Goal: Task Accomplishment & Management: Use online tool/utility

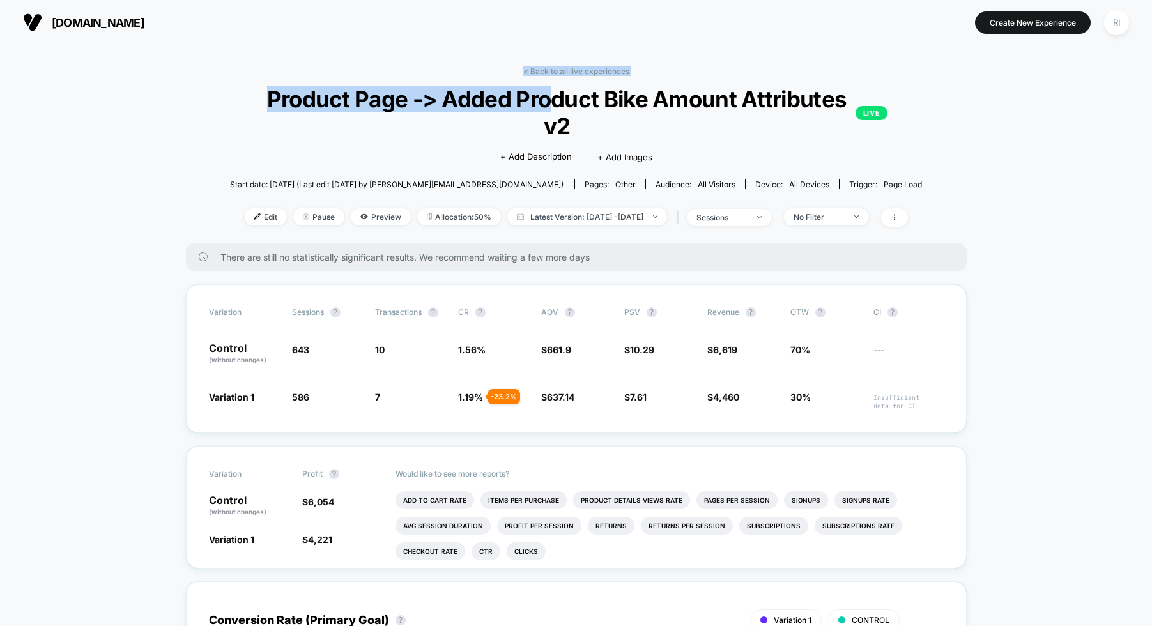
drag, startPoint x: 323, startPoint y: 53, endPoint x: 552, endPoint y: 109, distance: 236.2
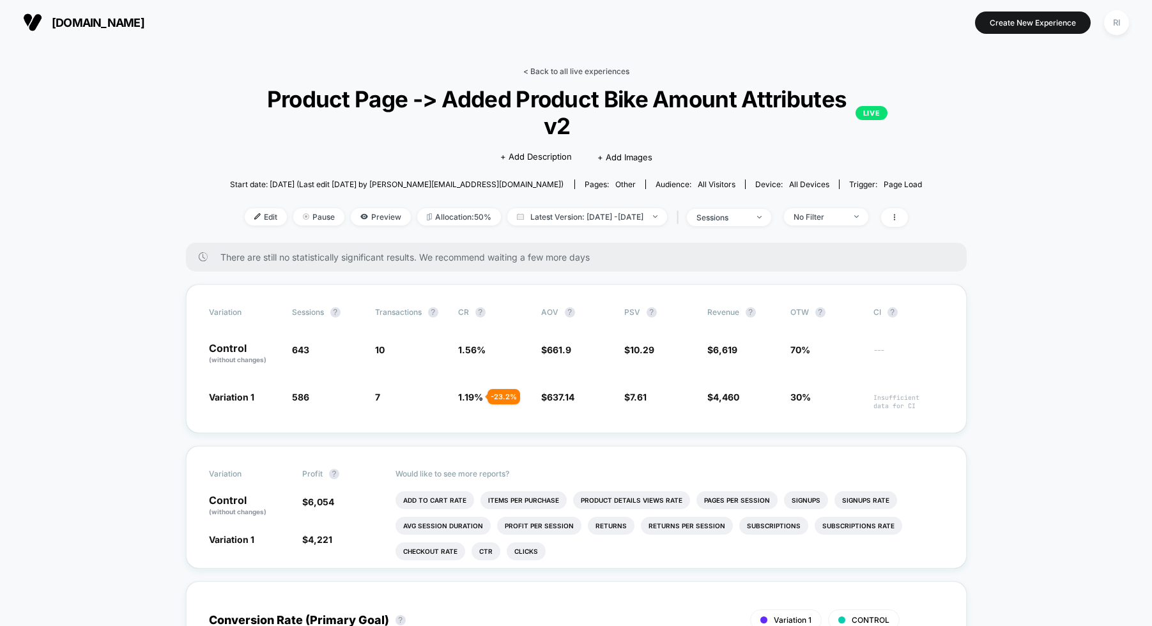
click at [553, 68] on link "< Back to all live experiences" at bounding box center [576, 71] width 106 height 10
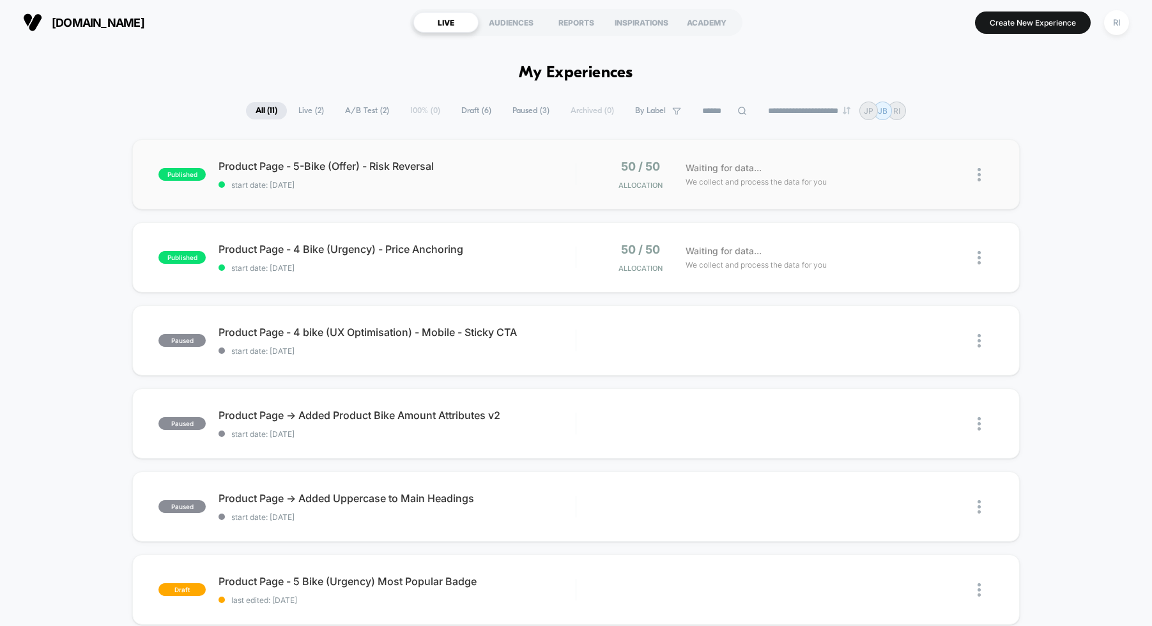
drag, startPoint x: 164, startPoint y: 93, endPoint x: 821, endPoint y: 143, distance: 658.3
click at [1085, 164] on div "published Product Page - 5-Bike (Offer) - Risk Reversal start date: [DATE] 50 /…" at bounding box center [576, 621] width 1152 height 965
click at [483, 174] on div "Product Page - 5-Bike (Offer) - Risk Reversal Click to edit experience details …" at bounding box center [397, 175] width 357 height 30
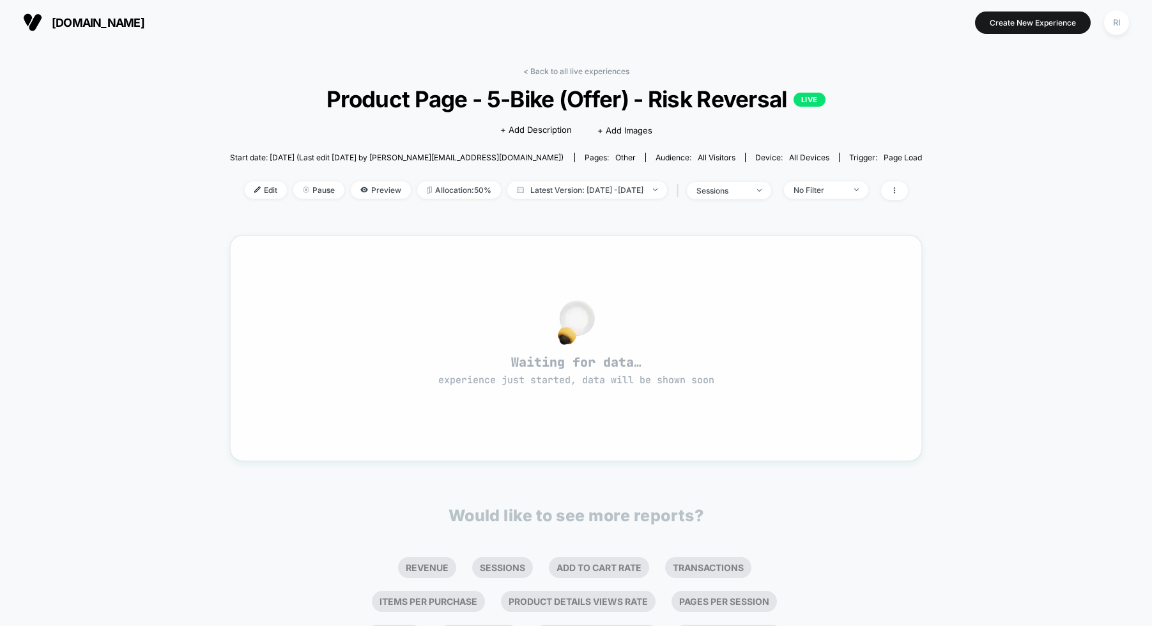
drag, startPoint x: 998, startPoint y: 421, endPoint x: 526, endPoint y: 272, distance: 494.6
click at [527, 273] on div "< Back to all live experiences Product Page - 5-Bike (Offer) - Risk Reversal LI…" at bounding box center [576, 402] width 1152 height 714
click at [526, 272] on div "Waiting for data… experience just started, data will be shown soon" at bounding box center [576, 348] width 647 height 180
click at [246, 193] on span "Edit" at bounding box center [266, 190] width 42 height 17
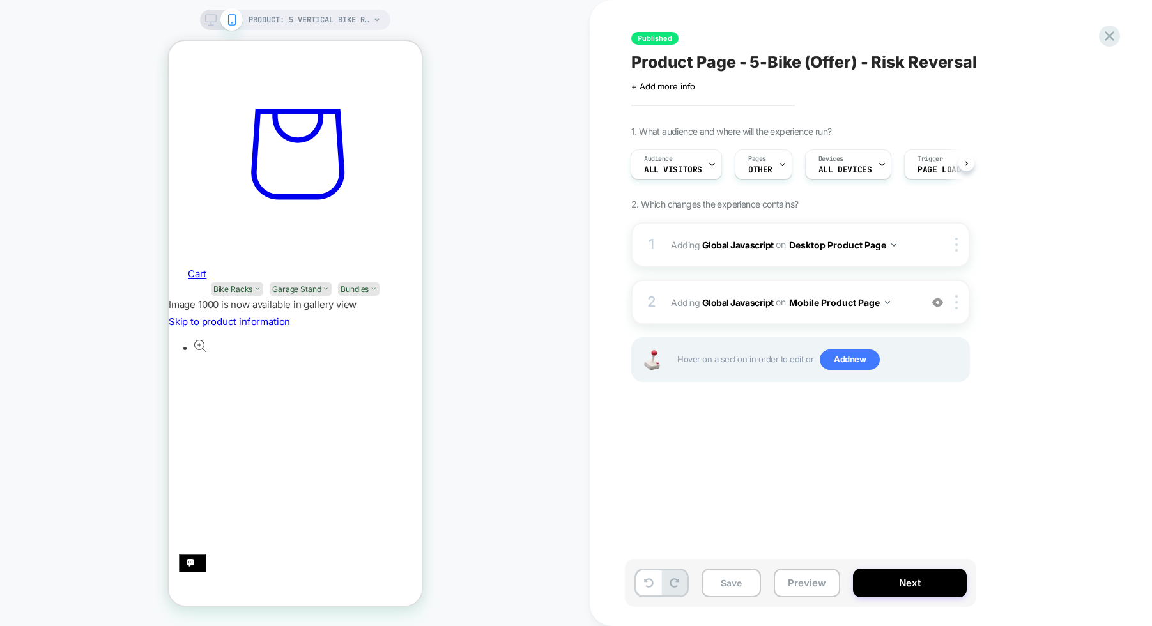
scroll to position [188, 0]
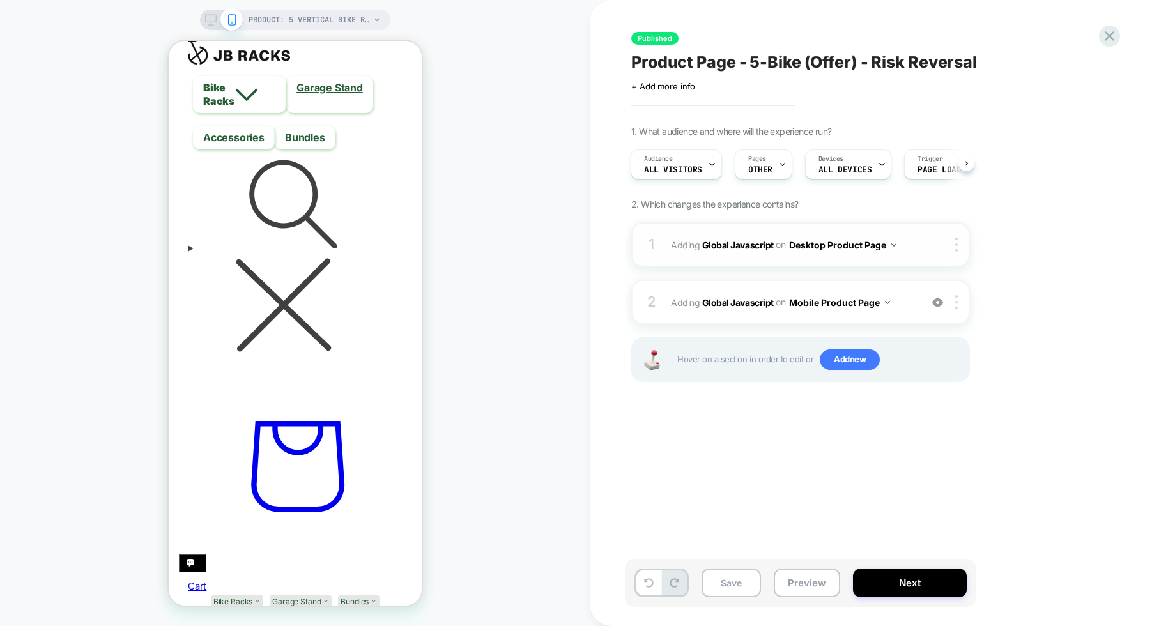
click at [928, 238] on div at bounding box center [948, 245] width 42 height 14
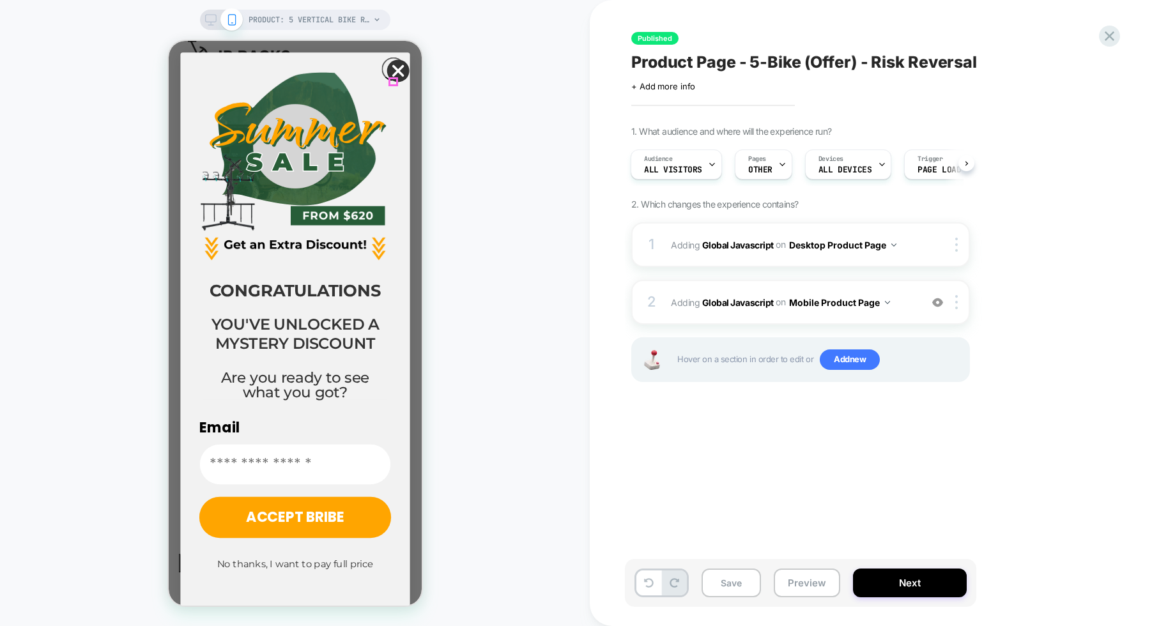
click at [398, 76] on icon "Close dialog" at bounding box center [398, 71] width 10 height 10
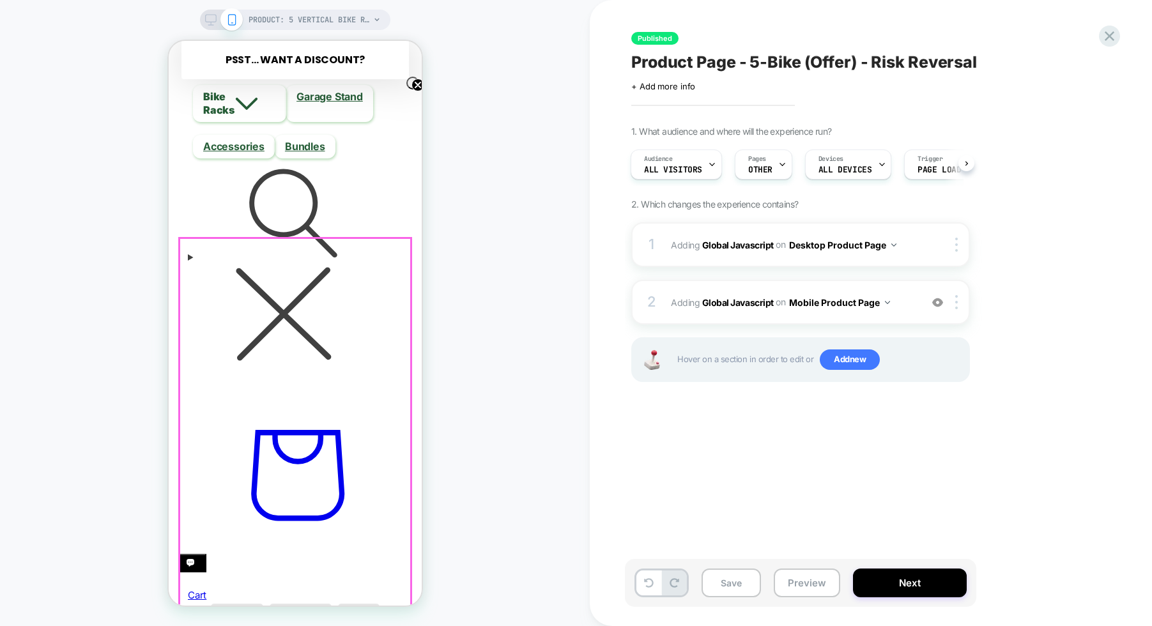
scroll to position [0, 0]
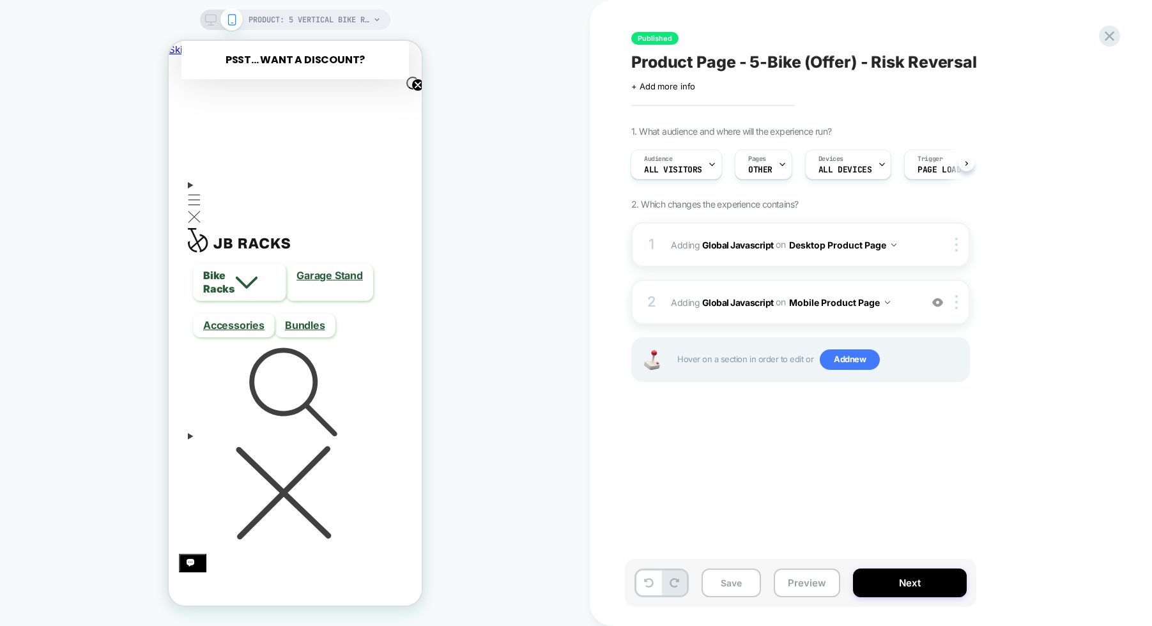
click at [911, 240] on span "Adding Global Javascript on Desktop Product Page" at bounding box center [793, 245] width 244 height 19
click at [952, 244] on div at bounding box center [958, 245] width 21 height 14
click at [936, 240] on div at bounding box center [948, 245] width 42 height 14
click at [609, 242] on div "Published Product Page - 5-Bike (Offer) - Risk Reversal Click to edit experienc…" at bounding box center [871, 313] width 562 height 626
click at [0, 0] on div "1 Adding Global Javascript on Desktop Product Page Copy to Mobile Target All De…" at bounding box center [0, 0] width 0 height 0
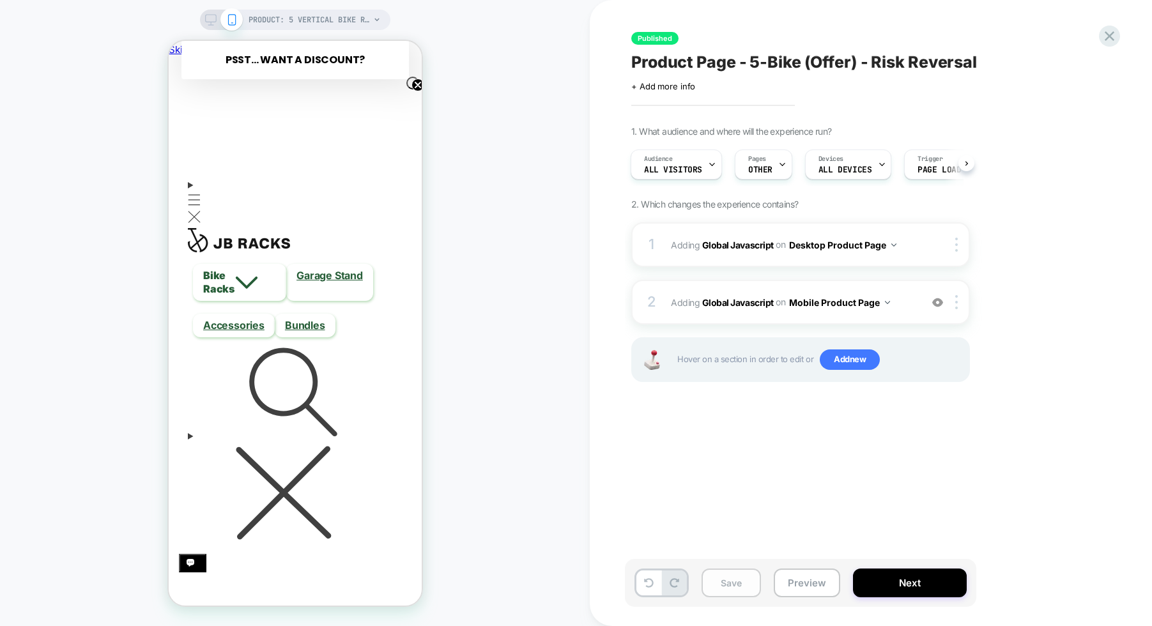
click at [744, 583] on button "Save" at bounding box center [731, 583] width 59 height 29
click at [871, 286] on div "2 Adding Global Javascript on Mobile Product Page Add Before Add After Copy to …" at bounding box center [800, 302] width 339 height 45
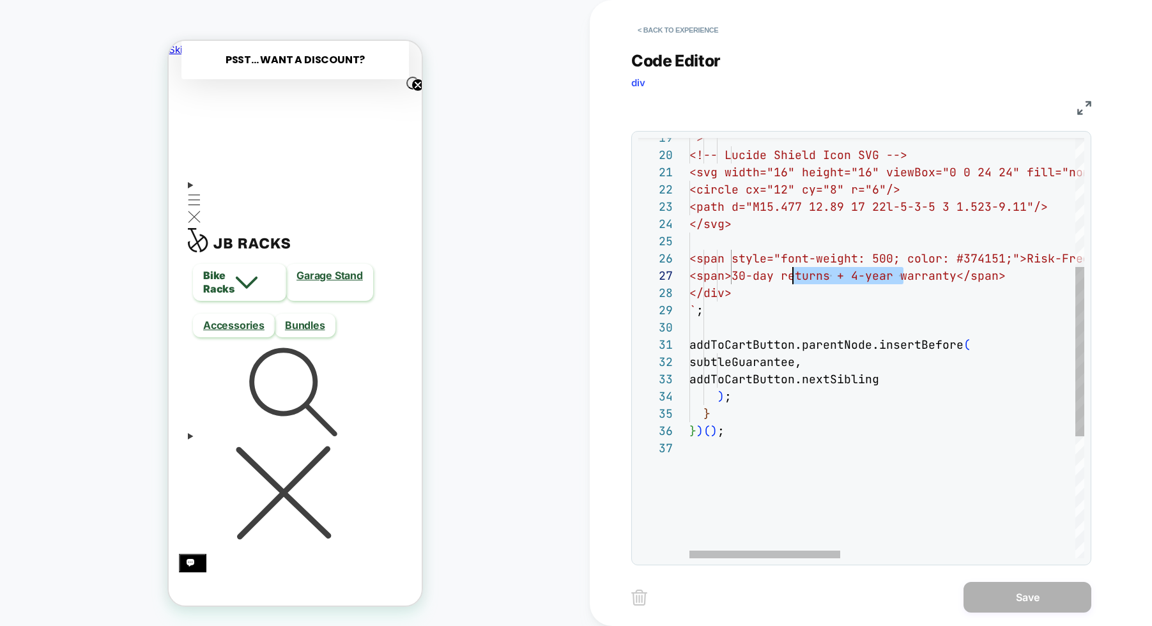
scroll to position [104, 97]
drag, startPoint x: 903, startPoint y: 275, endPoint x: 787, endPoint y: 279, distance: 115.7
type textarea "**********"
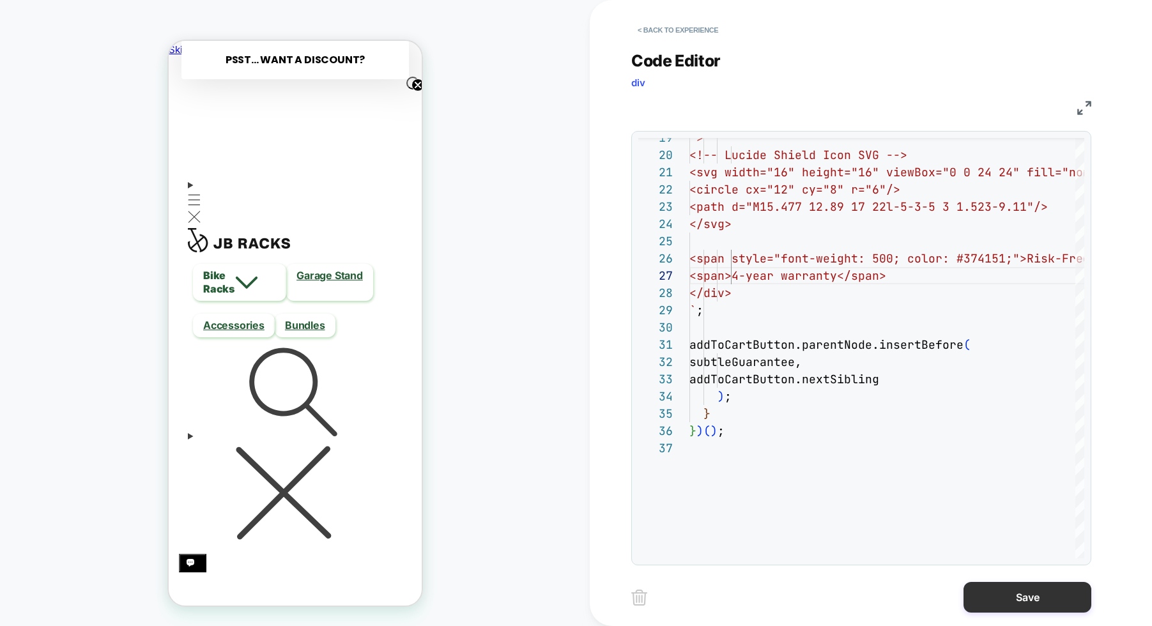
click at [1016, 597] on button "Save" at bounding box center [1028, 597] width 128 height 31
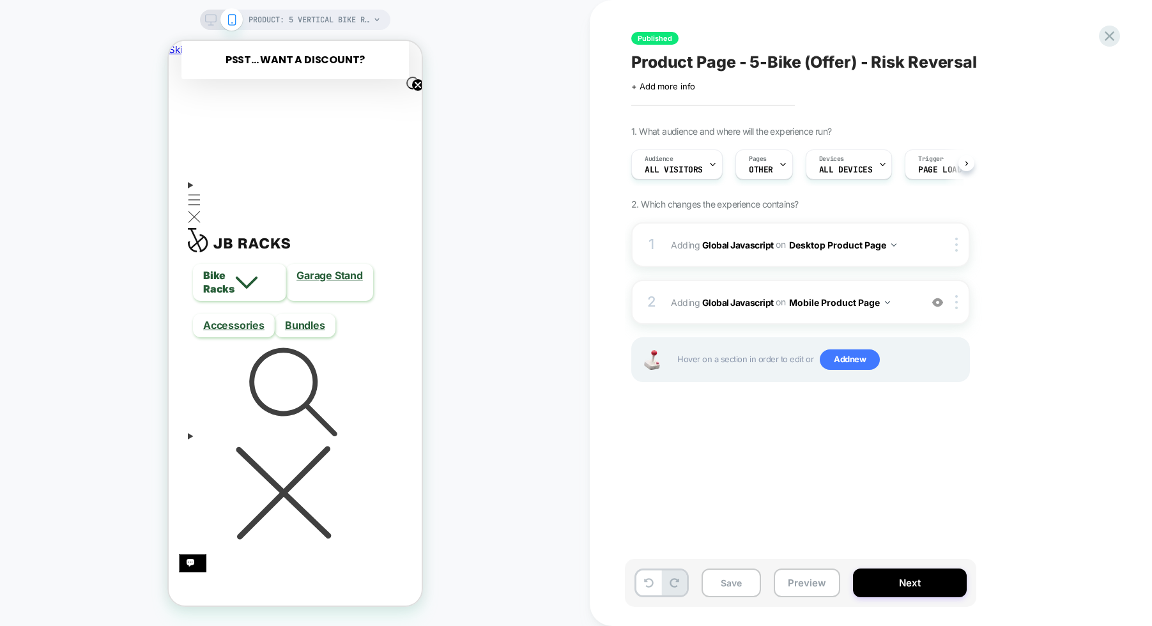
scroll to position [0, 1]
click at [770, 290] on div "2 Adding Global Javascript on Mobile Product Page Add Before Add After Copy to …" at bounding box center [800, 302] width 339 height 45
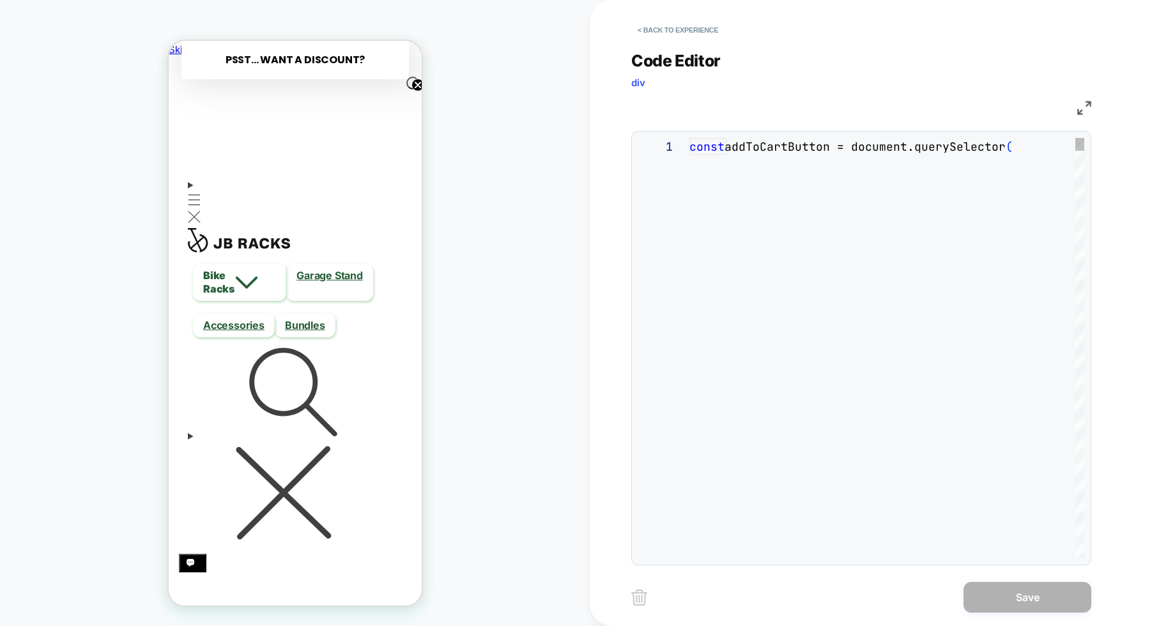
scroll to position [173, 0]
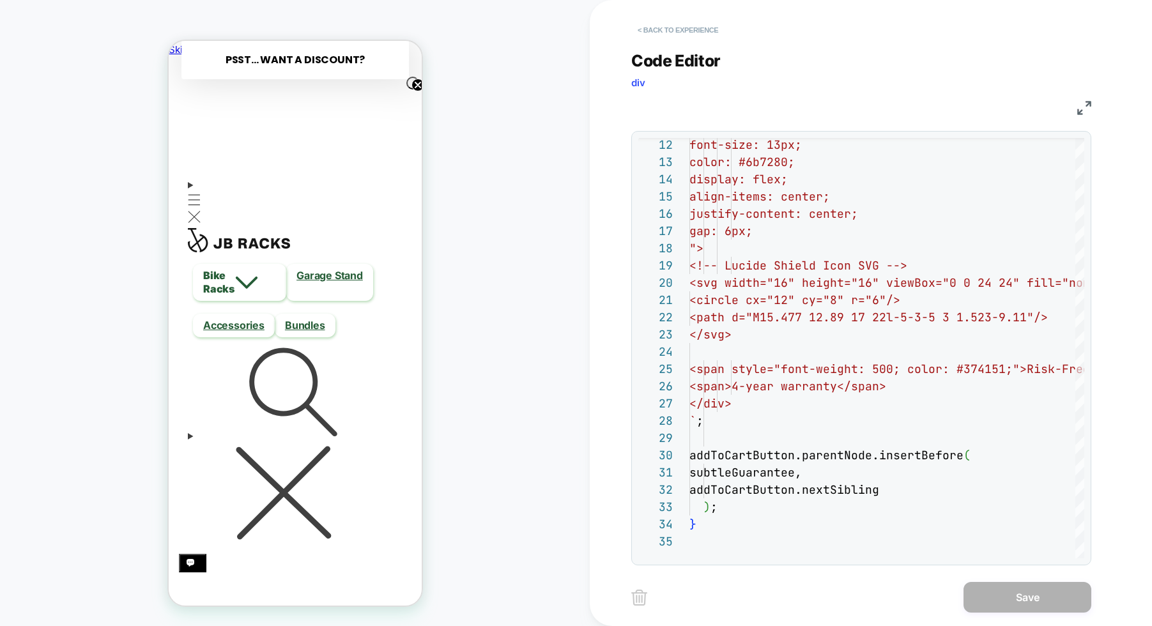
click at [660, 23] on button "< Back to experience" at bounding box center [677, 30] width 93 height 20
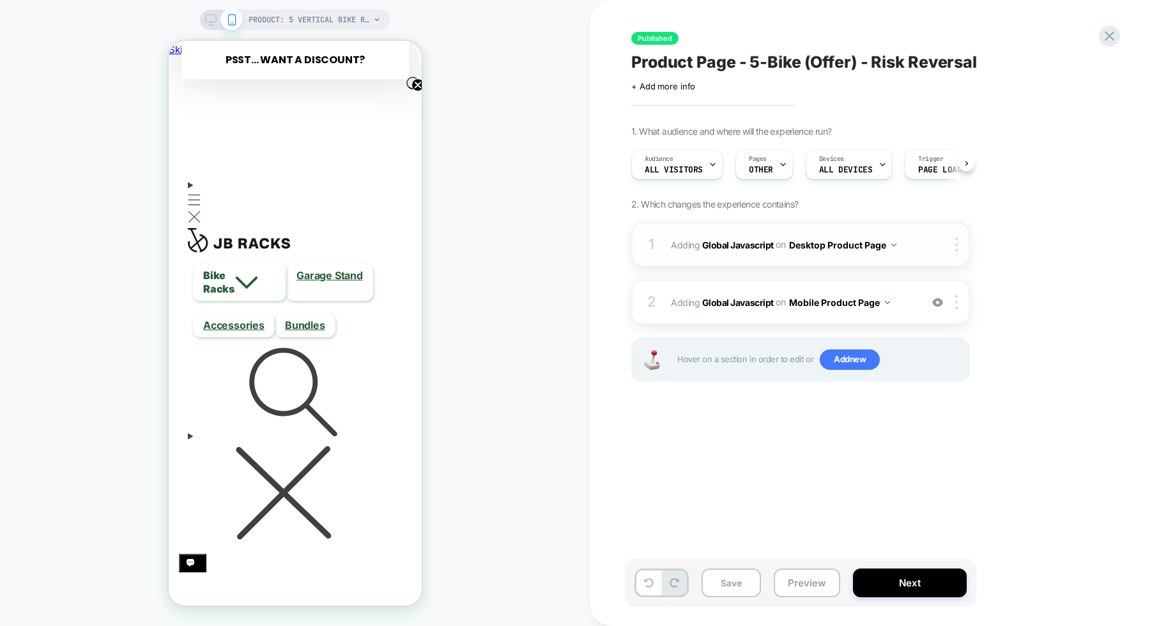
scroll to position [0, 1]
click at [738, 239] on b "Global Javascript" at bounding box center [738, 244] width 72 height 11
click at [741, 249] on b "Global Javascript" at bounding box center [738, 244] width 72 height 11
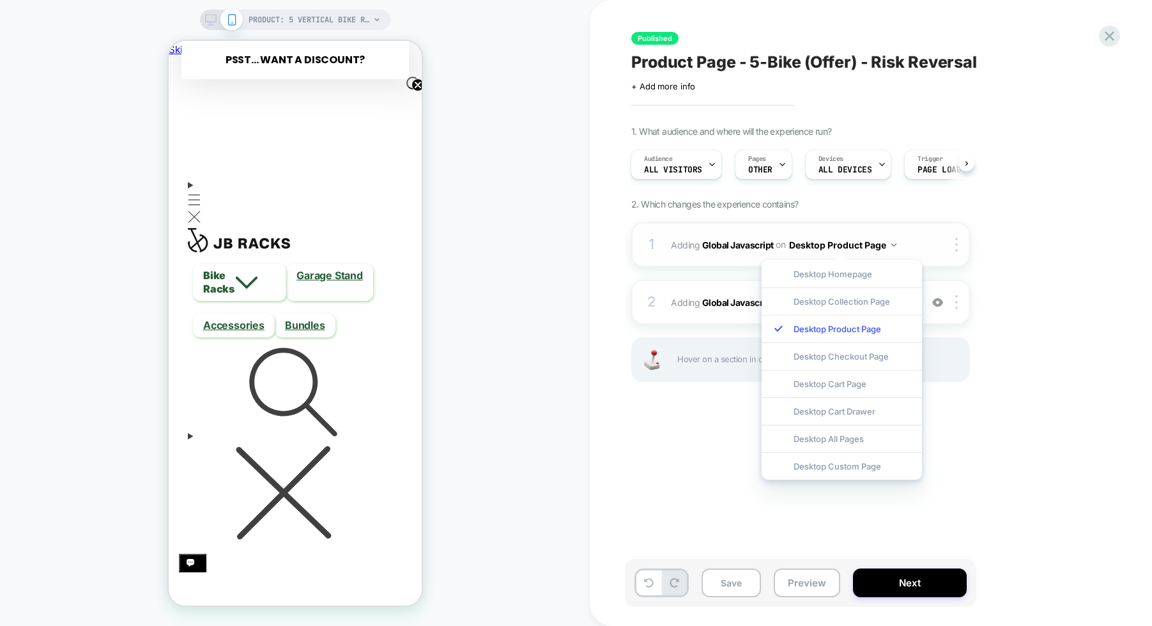
click at [737, 251] on span "Adding Global Javascript on Desktop Product Page" at bounding box center [793, 245] width 244 height 19
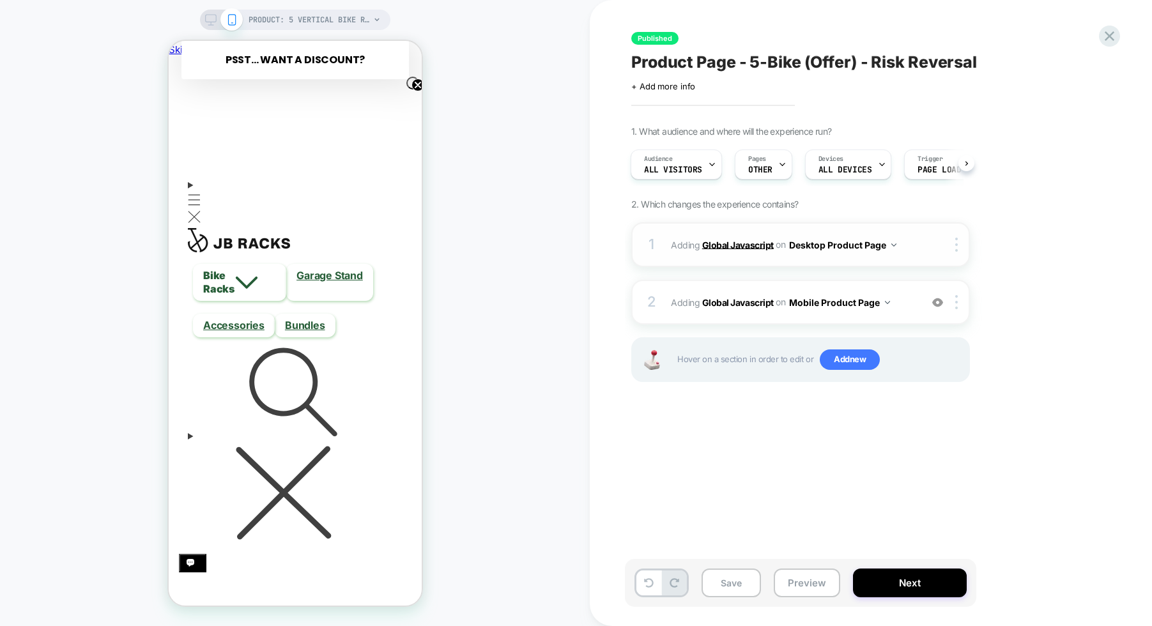
click at [739, 244] on b "Global Javascript" at bounding box center [738, 244] width 72 height 11
click at [731, 307] on span "Adding Global Javascript on Mobile Product Page" at bounding box center [793, 302] width 244 height 19
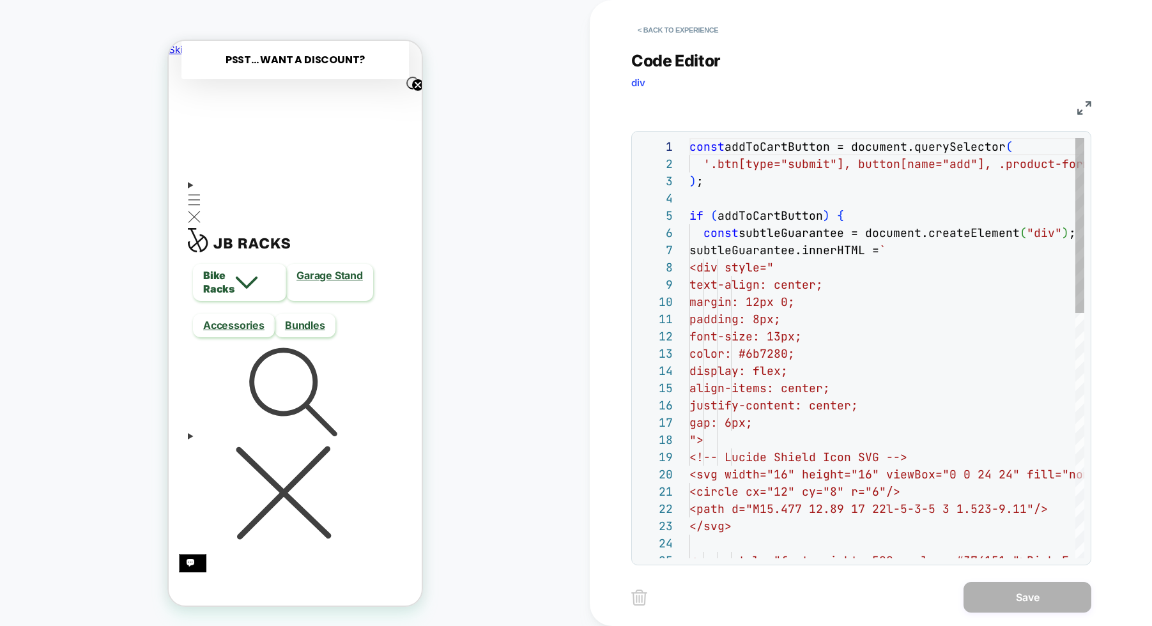
scroll to position [173, 0]
click at [685, 31] on button "< Back to experience" at bounding box center [677, 30] width 93 height 20
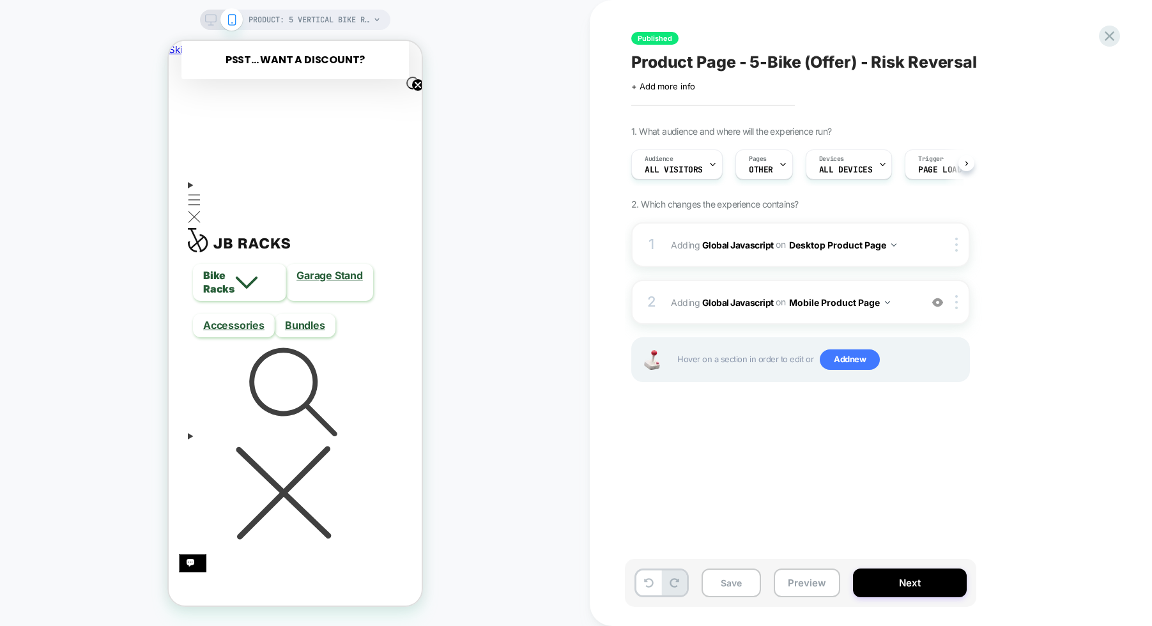
scroll to position [0, 1]
click at [0, 0] on div "1 Adding Global Javascript on Desktop Product Page Copy to Mobile Target All De…" at bounding box center [0, 0] width 0 height 0
drag, startPoint x: 1031, startPoint y: 261, endPoint x: 703, endPoint y: 253, distance: 328.0
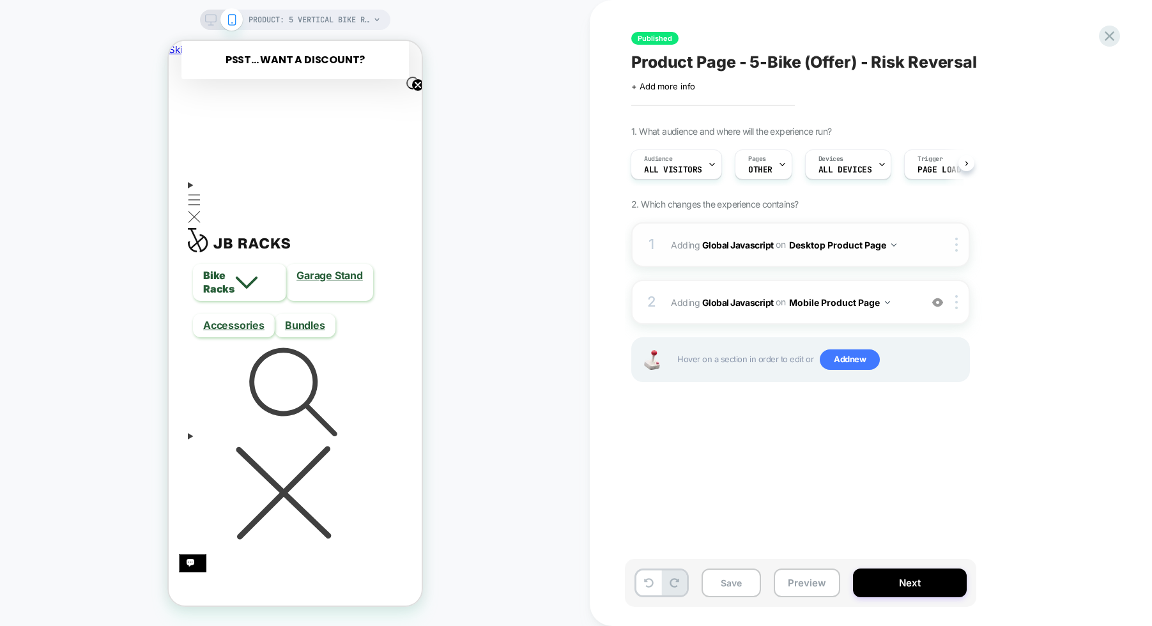
click at [678, 242] on span "Adding Global Javascript on Desktop Product Page" at bounding box center [793, 245] width 244 height 19
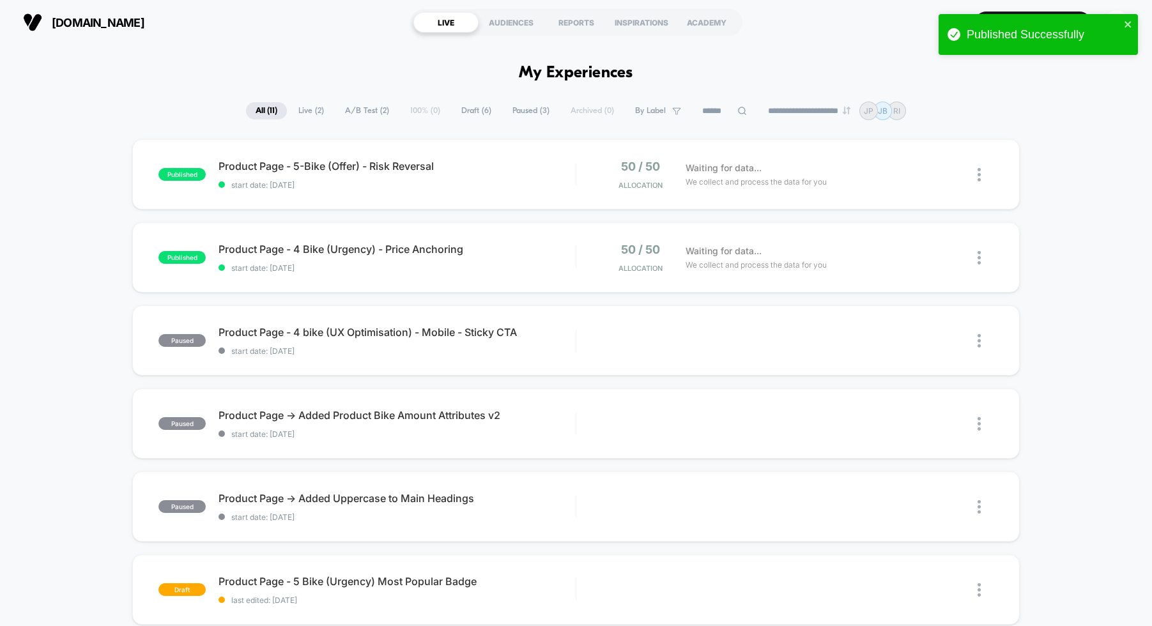
click at [985, 173] on div at bounding box center [986, 175] width 16 height 30
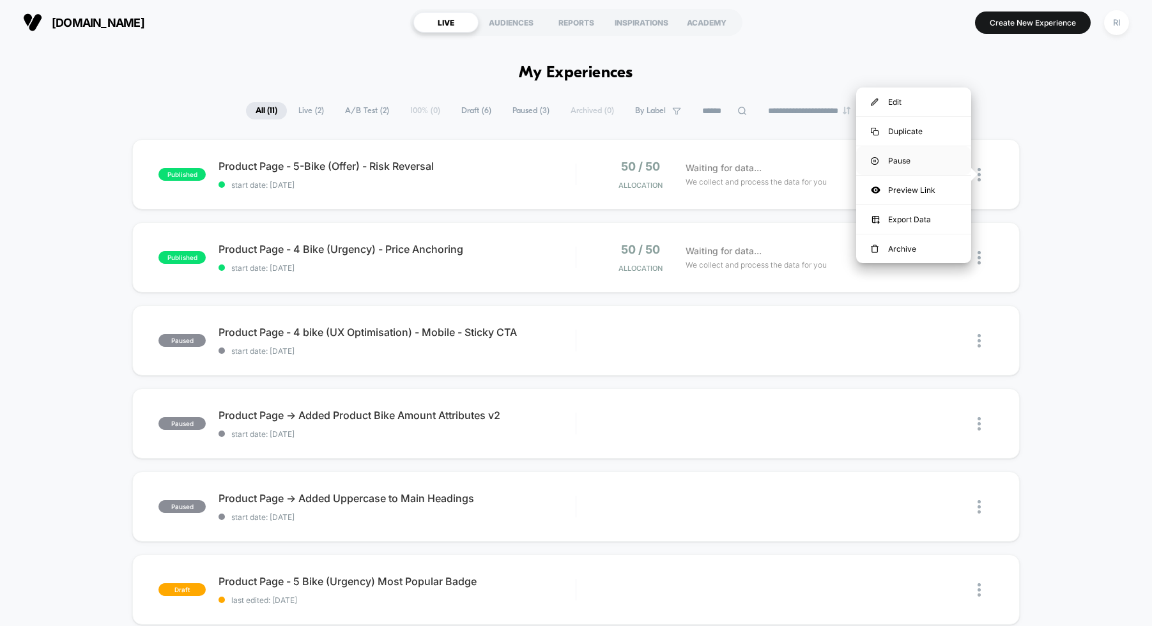
click at [913, 159] on div "Pause" at bounding box center [913, 160] width 115 height 29
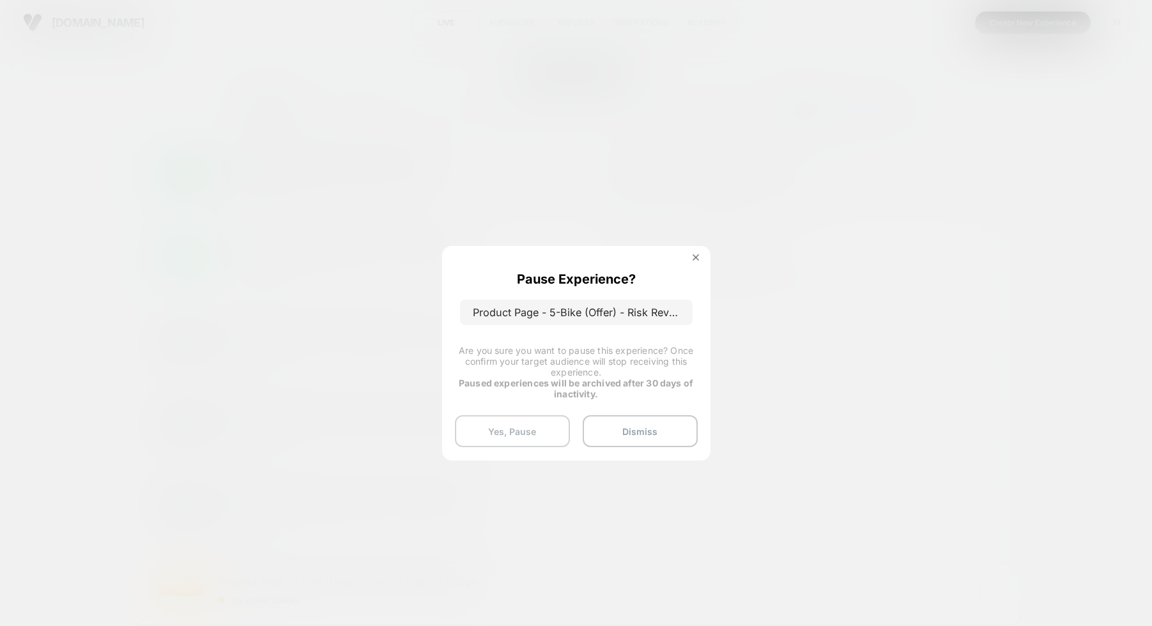
click at [512, 423] on button "Yes, Pause" at bounding box center [512, 431] width 115 height 32
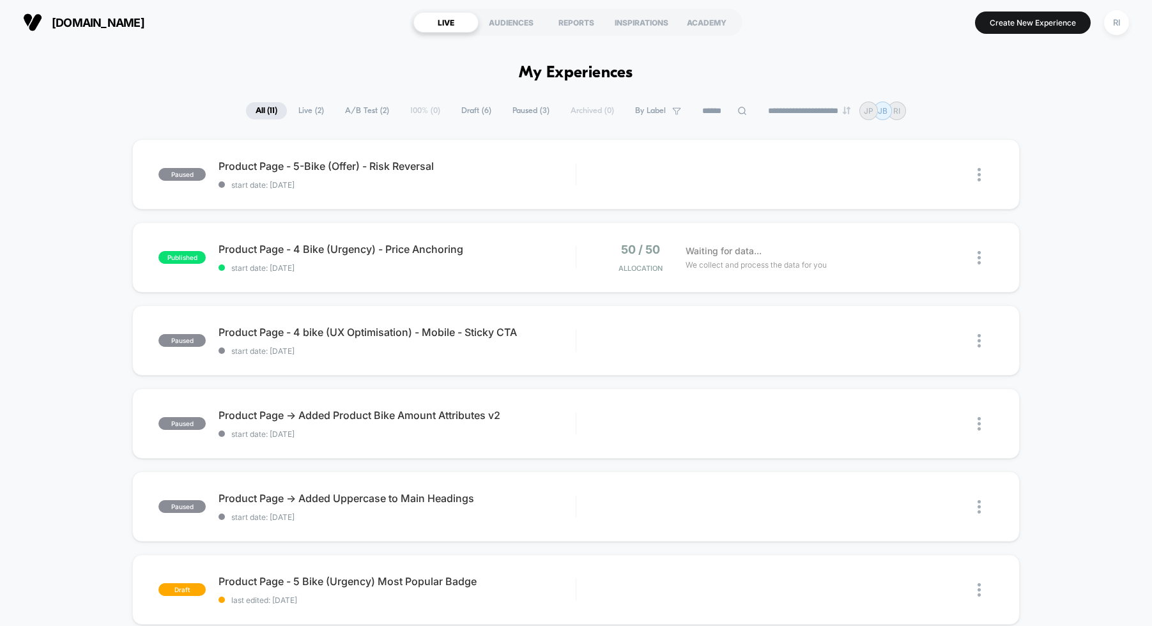
drag, startPoint x: 192, startPoint y: 51, endPoint x: 306, endPoint y: 26, distance: 116.5
click at [290, 42] on div "**********" at bounding box center [576, 313] width 1152 height 626
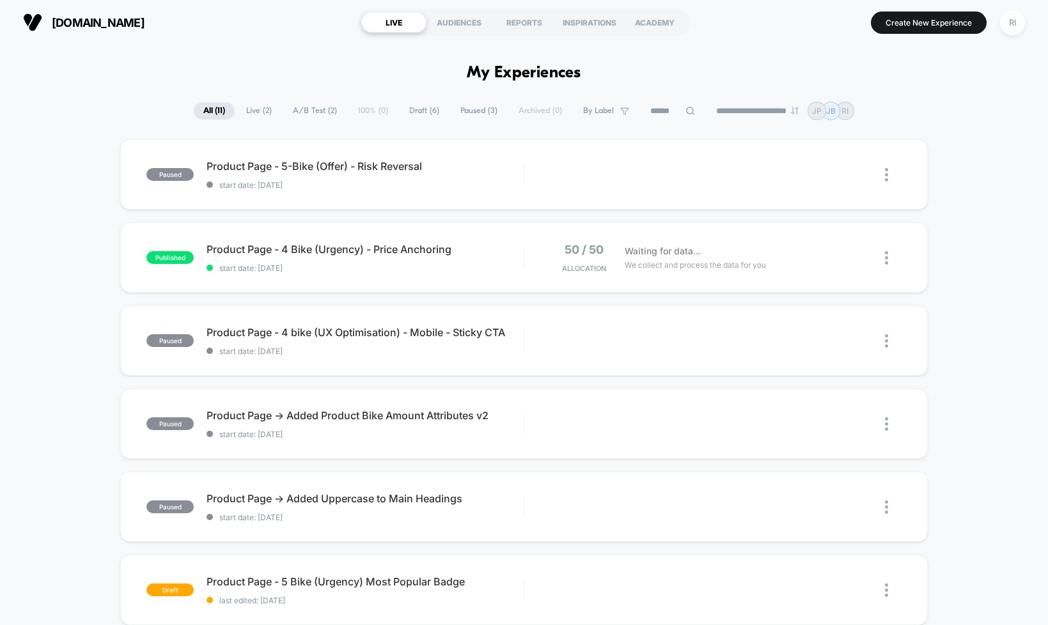
click at [947, 242] on div "paused Product Page - 5-Bike (Offer) - Risk Reversal start date: [DATE] Edit Du…" at bounding box center [524, 621] width 1048 height 965
